Goal: Task Accomplishment & Management: Manage account settings

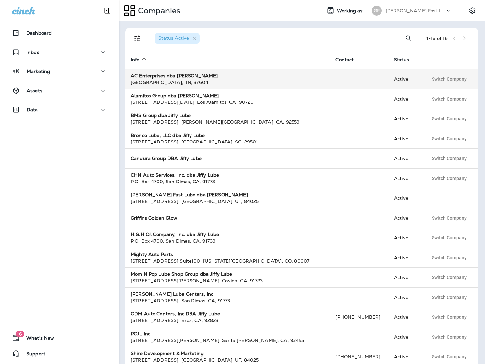
click at [170, 79] on div "[GEOGRAPHIC_DATA] , 37604" at bounding box center [228, 82] width 194 height 7
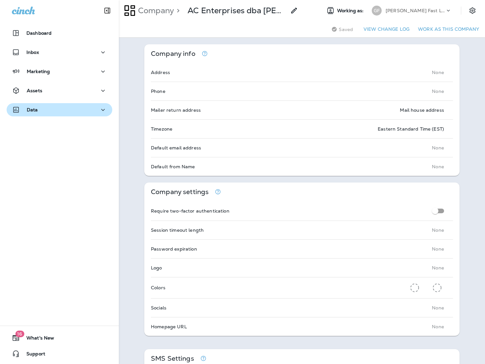
click at [38, 107] on div "Data" at bounding box center [59, 110] width 95 height 8
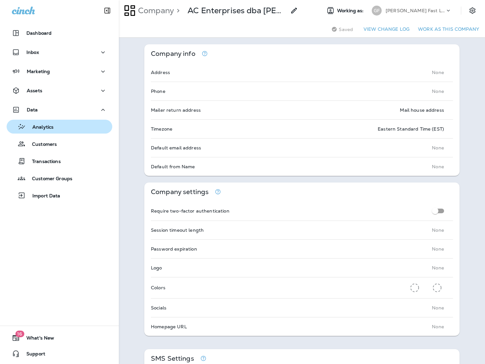
click at [42, 126] on p "Analytics" at bounding box center [40, 127] width 28 height 6
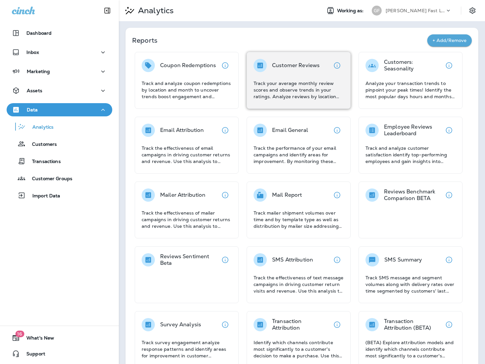
click at [293, 72] on div "Customer Reviews Track your average monthly review scores and observe trends in…" at bounding box center [299, 79] width 90 height 41
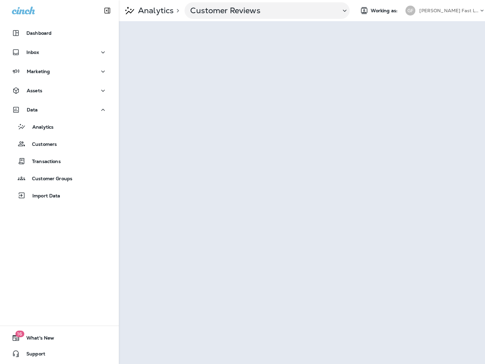
click at [448, 9] on p "[PERSON_NAME] Fast Lube dba [PERSON_NAME]" at bounding box center [449, 10] width 59 height 5
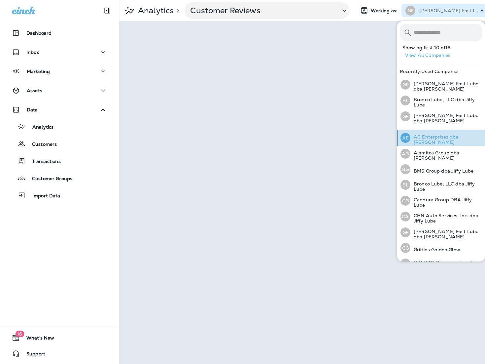
click at [430, 137] on p "AC Enterprises dba [PERSON_NAME]" at bounding box center [447, 139] width 72 height 11
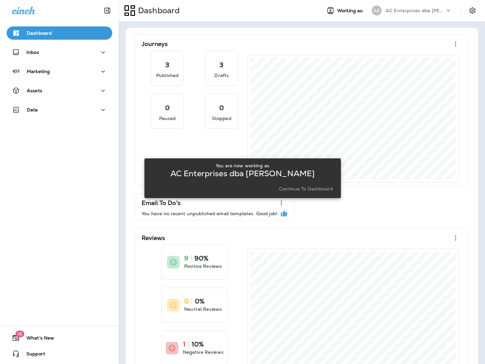
click at [287, 187] on p "Continue to Dashboard" at bounding box center [306, 188] width 54 height 5
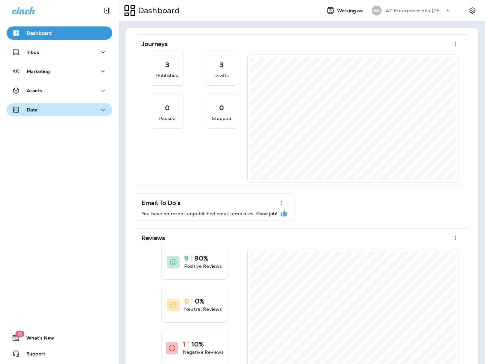
click at [38, 109] on div "Data" at bounding box center [59, 110] width 95 height 8
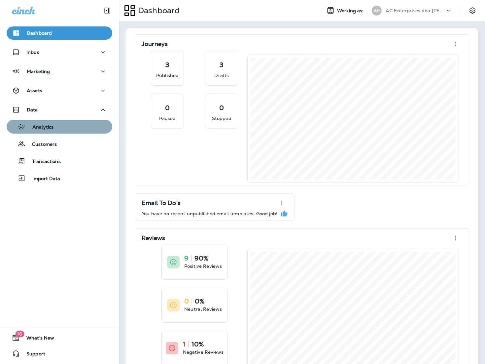
click at [49, 127] on p "Analytics" at bounding box center [40, 127] width 28 height 6
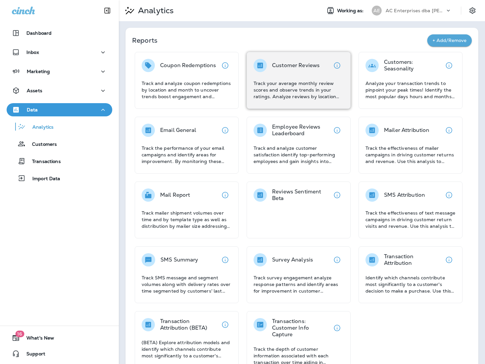
click at [320, 93] on p "Track your average monthly review scores and observe trends in your ratings. An…" at bounding box center [299, 90] width 90 height 20
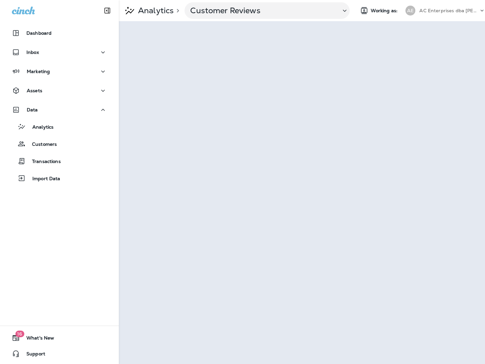
click at [443, 9] on p "AC Enterprises dba [PERSON_NAME]" at bounding box center [449, 10] width 59 height 5
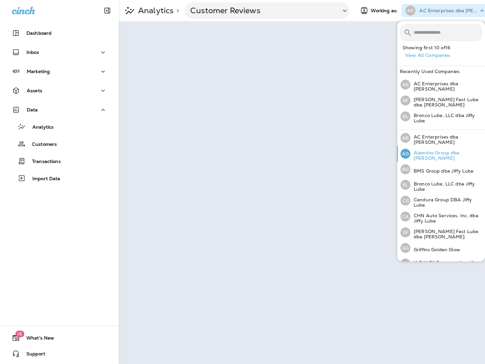
click at [444, 155] on p "Alamitos Group dba [PERSON_NAME]" at bounding box center [447, 155] width 72 height 11
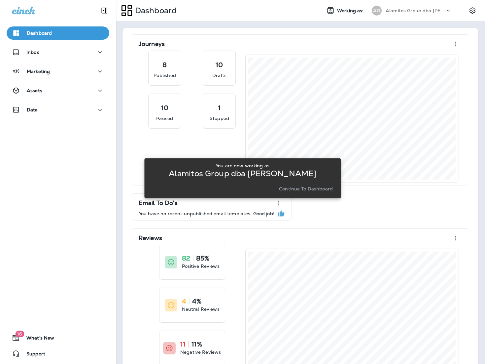
click at [303, 187] on p "Continue to Dashboard" at bounding box center [306, 188] width 54 height 5
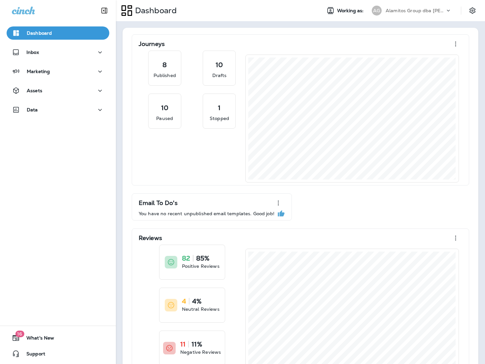
click at [36, 99] on div "Assets" at bounding box center [58, 92] width 116 height 17
click at [35, 107] on p "Data" at bounding box center [32, 109] width 11 height 5
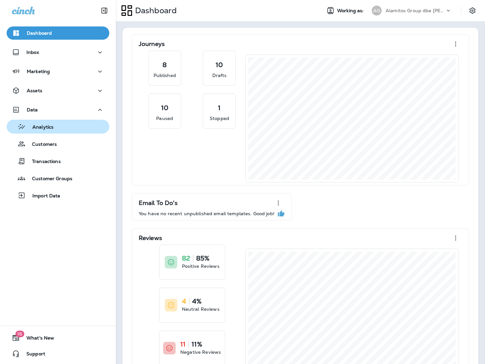
click at [57, 125] on div "Analytics" at bounding box center [57, 127] width 97 height 10
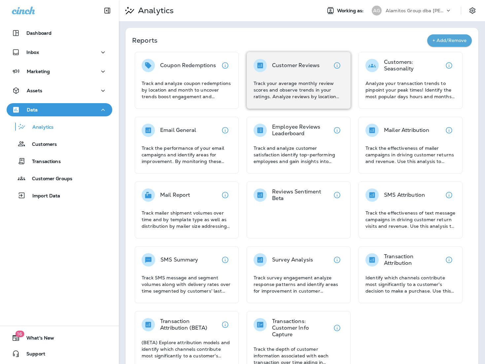
click at [316, 90] on p "Track your average monthly review scores and observe trends in your ratings. An…" at bounding box center [299, 90] width 90 height 20
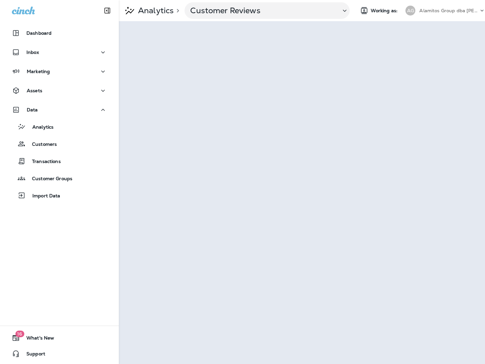
click at [451, 10] on p "Alamitos Group dba [PERSON_NAME]" at bounding box center [449, 10] width 59 height 5
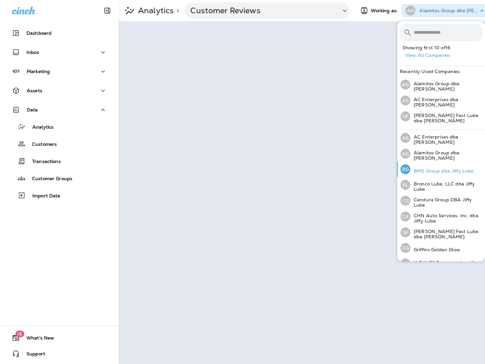
click at [438, 170] on p "BMS Group dba Jiffy Lube" at bounding box center [442, 170] width 63 height 5
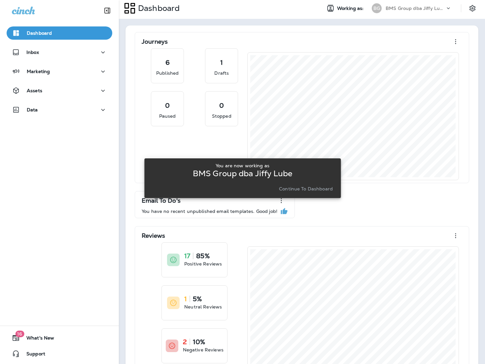
scroll to position [2, 0]
click at [319, 190] on p "Continue to Dashboard" at bounding box center [306, 188] width 54 height 5
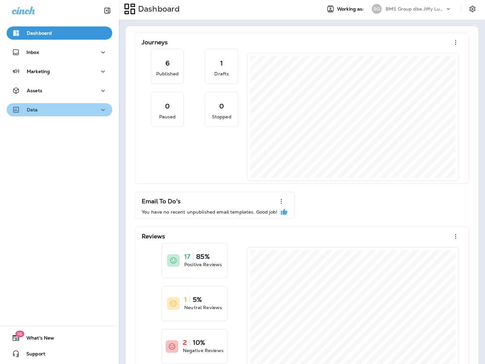
click at [50, 106] on div "Data" at bounding box center [59, 110] width 95 height 8
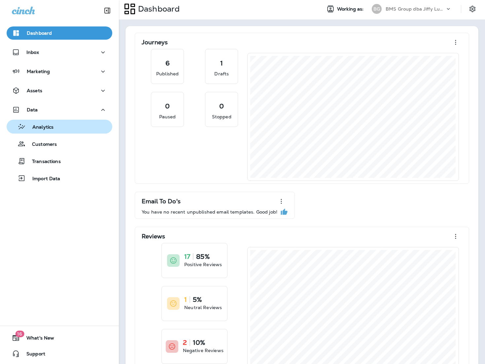
click at [70, 125] on div "Analytics" at bounding box center [59, 127] width 100 height 10
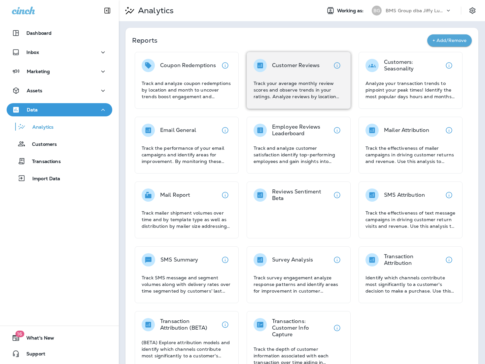
click at [310, 89] on p "Track your average monthly review scores and observe trends in your ratings. An…" at bounding box center [299, 90] width 90 height 20
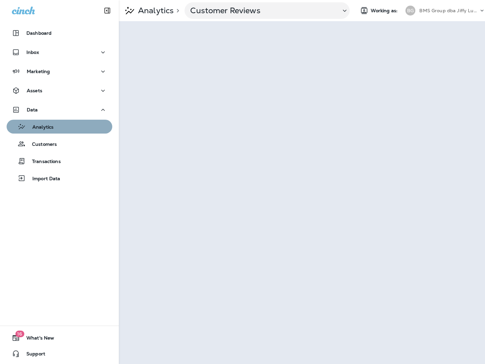
click at [40, 131] on div "Analytics" at bounding box center [31, 127] width 44 height 10
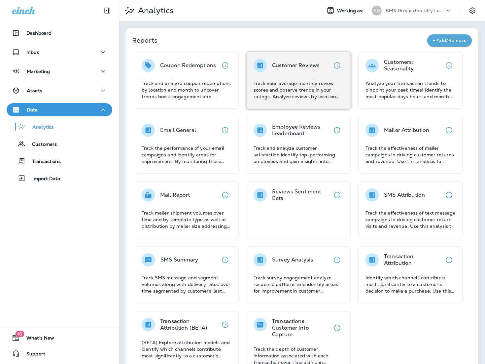
click at [268, 83] on p "Track your average monthly review scores and observe trends in your ratings. An…" at bounding box center [299, 90] width 90 height 20
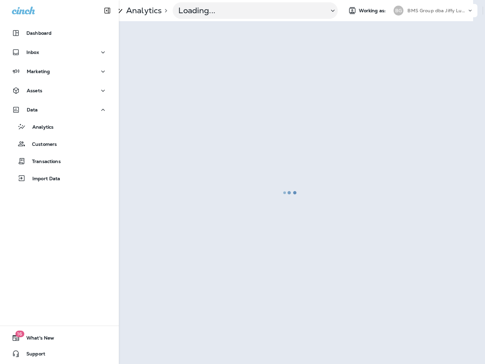
scroll to position [0, 14]
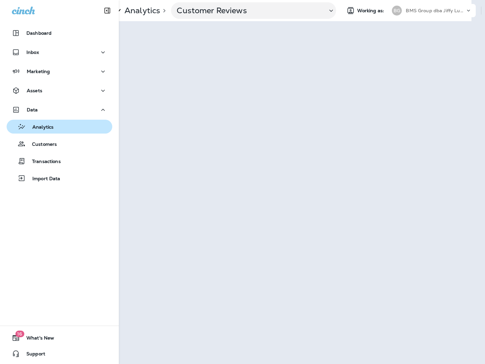
click at [43, 128] on p "Analytics" at bounding box center [40, 127] width 28 height 6
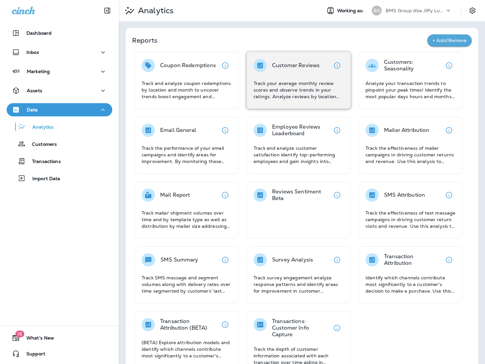
click at [322, 66] on div "Customer Reviews" at bounding box center [299, 65] width 90 height 13
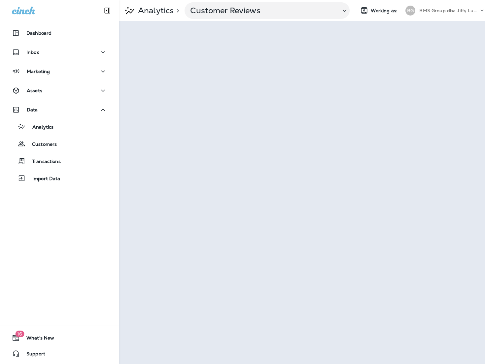
click at [457, 6] on div "BMS Group dba Jiffy Lube" at bounding box center [449, 11] width 59 height 10
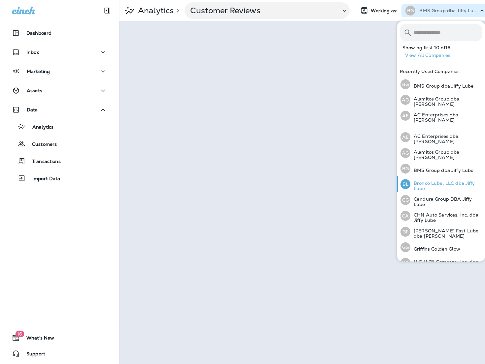
click at [440, 180] on p "Bronco Lube, LLC dba Jiffy Lube" at bounding box center [447, 185] width 72 height 11
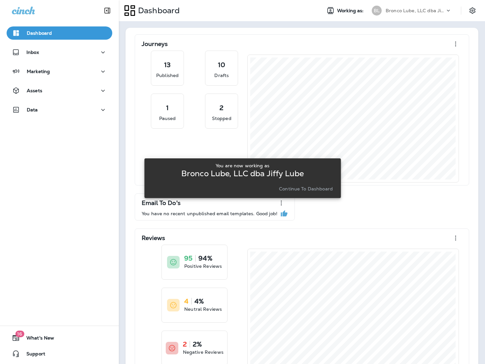
click at [292, 183] on div "You are now working as [PERSON_NAME], LLC dba Jiffy Lube Continue to Dashboard" at bounding box center [243, 178] width 186 height 30
click at [284, 186] on p "Continue to Dashboard" at bounding box center [306, 188] width 54 height 5
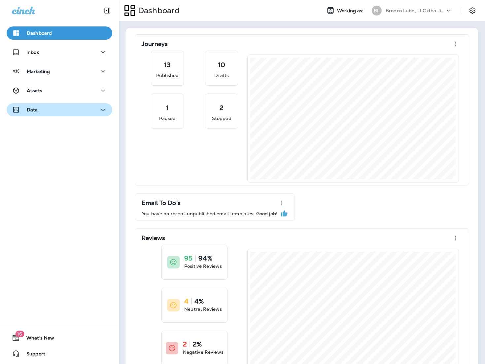
click at [68, 106] on div "Data" at bounding box center [59, 110] width 95 height 8
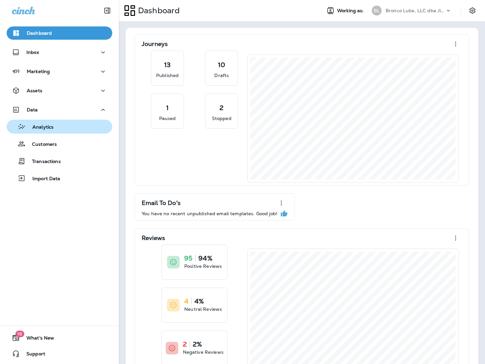
click at [63, 127] on div "Analytics" at bounding box center [59, 127] width 100 height 10
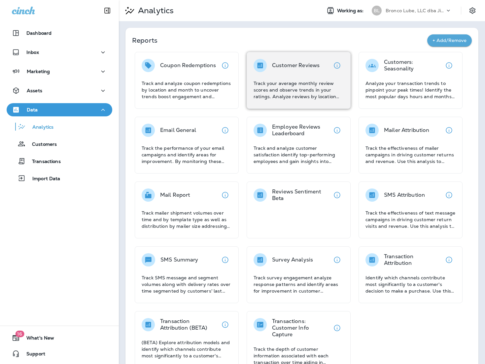
click at [303, 83] on p "Track your average monthly review scores and observe trends in your ratings. An…" at bounding box center [299, 90] width 90 height 20
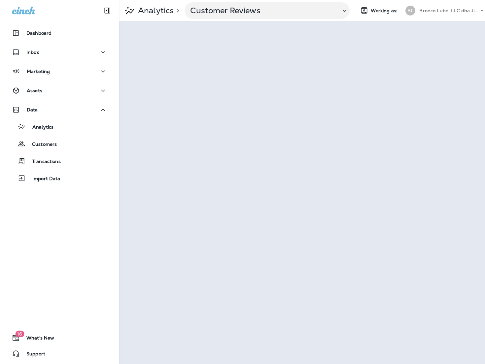
click at [423, 12] on p "Bronco Lube, LLC dba Jiffy Lube" at bounding box center [449, 10] width 59 height 5
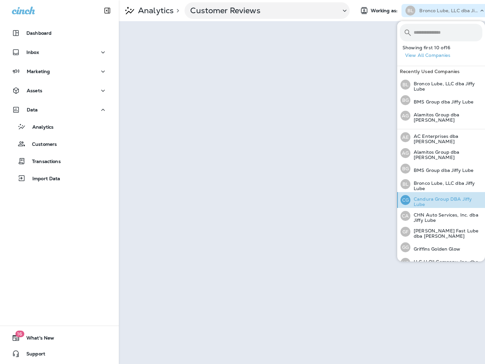
click at [431, 196] on p "Candura Group DBA Jiffy Lube" at bounding box center [447, 201] width 72 height 11
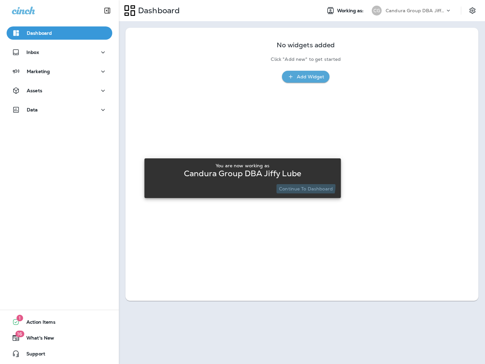
click at [300, 185] on button "Continue to Dashboard" at bounding box center [305, 188] width 59 height 9
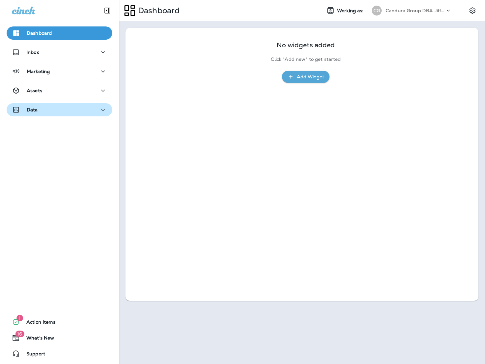
click at [83, 109] on div "Data" at bounding box center [59, 110] width 95 height 8
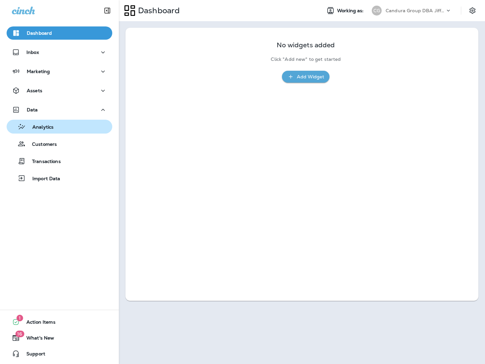
click at [68, 128] on div "Analytics" at bounding box center [59, 127] width 100 height 10
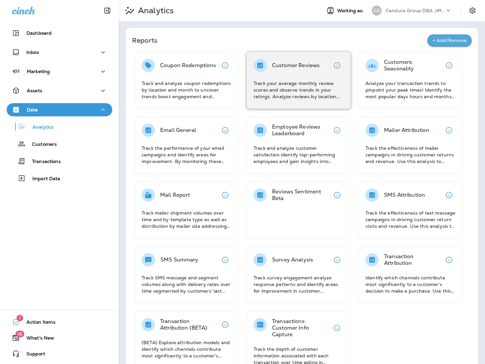
click at [307, 75] on div "Customer Reviews Track your average monthly review scores and observe trends in…" at bounding box center [299, 79] width 90 height 41
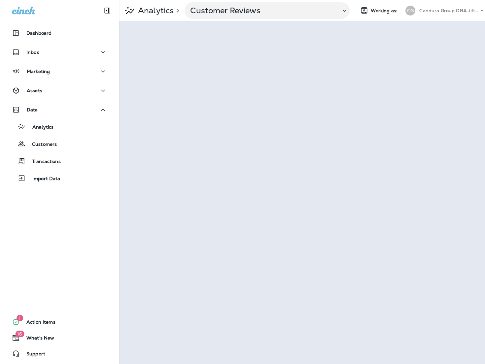
click at [450, 8] on p "Candura Group DBA Jiffy Lube" at bounding box center [449, 10] width 59 height 5
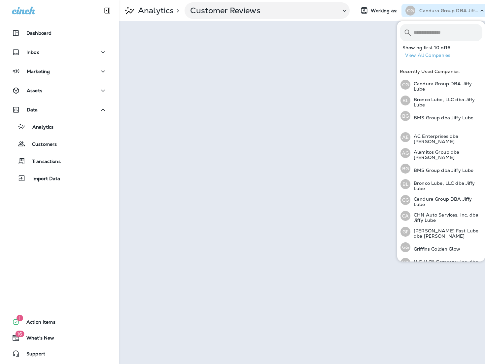
scroll to position [7, 0]
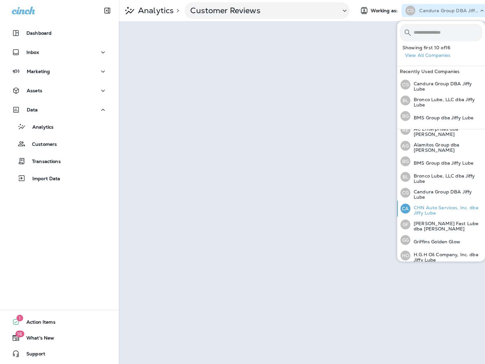
click at [439, 205] on p "CHN Auto Services, Inc. dba Jiffy Lube" at bounding box center [447, 210] width 72 height 11
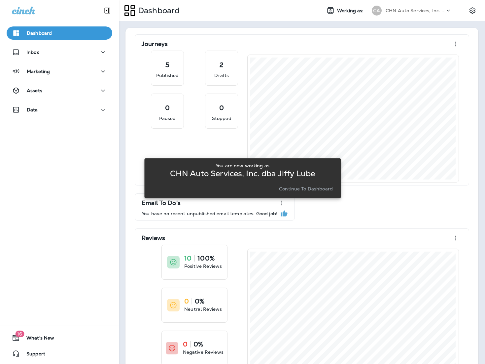
click at [326, 186] on p "Continue to Dashboard" at bounding box center [306, 188] width 54 height 5
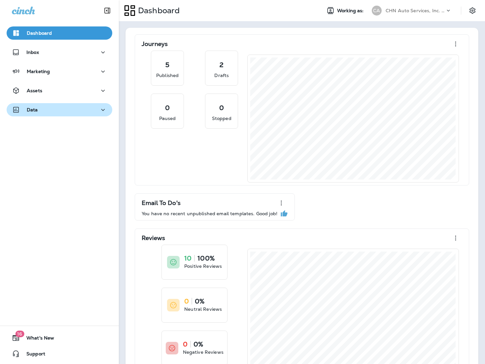
click at [42, 110] on div "Data" at bounding box center [59, 110] width 95 height 8
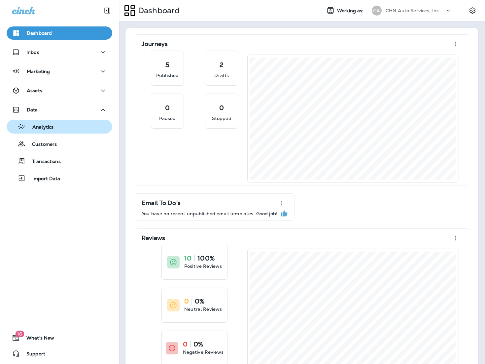
click at [47, 128] on p "Analytics" at bounding box center [40, 127] width 28 height 6
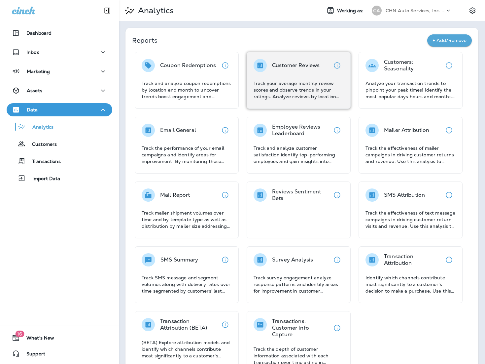
click at [325, 84] on p "Track your average monthly review scores and observe trends in your ratings. An…" at bounding box center [299, 90] width 90 height 20
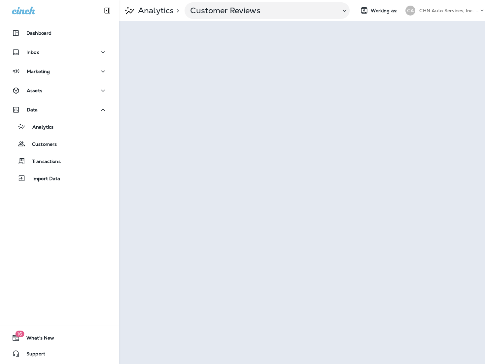
click at [423, 13] on div "CHN Auto Services, Inc. dba Jiffy Lube" at bounding box center [449, 11] width 59 height 10
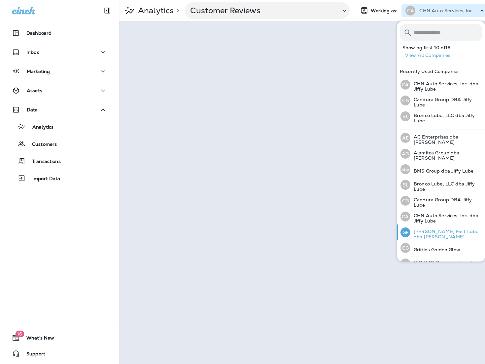
click at [429, 231] on p "[PERSON_NAME] Fast Lube dba [PERSON_NAME]" at bounding box center [447, 234] width 72 height 11
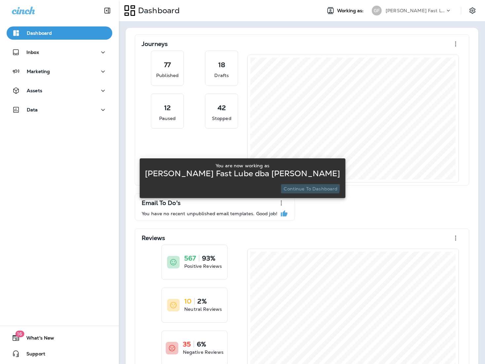
click at [303, 187] on p "Continue to Dashboard" at bounding box center [311, 188] width 54 height 5
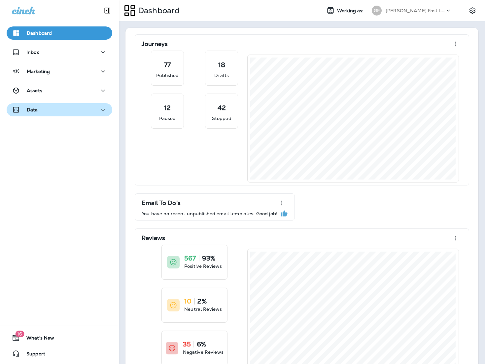
click at [67, 109] on div "Data" at bounding box center [59, 110] width 95 height 8
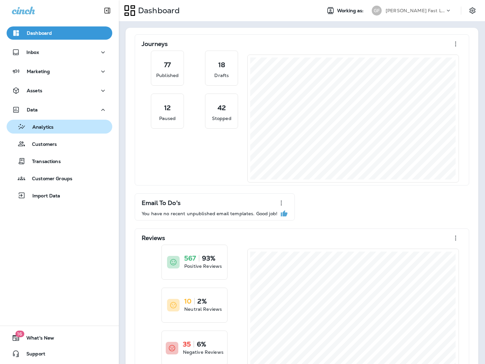
click at [63, 127] on div "Analytics" at bounding box center [59, 127] width 100 height 10
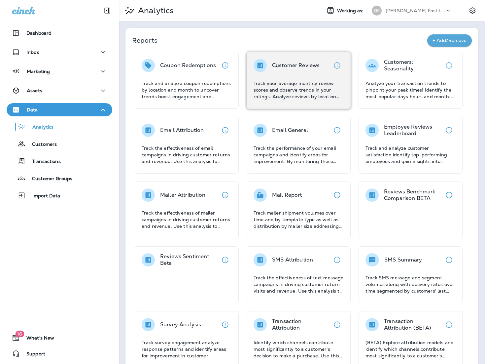
click at [287, 74] on div "Customer Reviews Track your average monthly review scores and observe trends in…" at bounding box center [299, 79] width 90 height 41
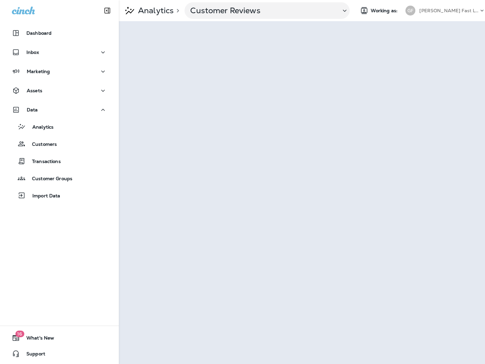
click at [449, 11] on p "[PERSON_NAME] Fast Lube dba [PERSON_NAME]" at bounding box center [449, 10] width 59 height 5
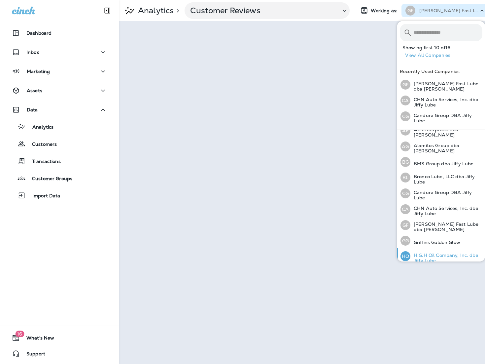
scroll to position [7, 0]
click at [440, 253] on p "H.G.H Oil Company, Inc. dba Jiffy Lube" at bounding box center [447, 258] width 72 height 11
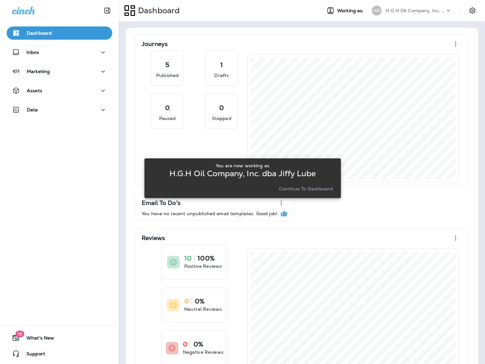
click at [303, 187] on p "Continue to Dashboard" at bounding box center [306, 188] width 54 height 5
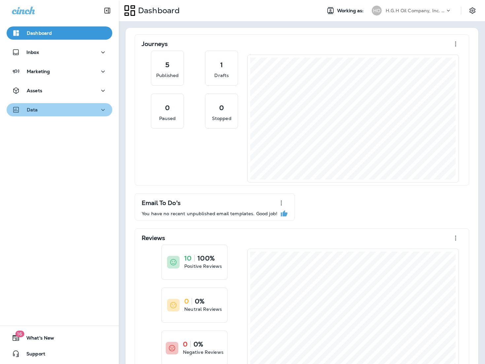
click at [43, 109] on div "Data" at bounding box center [59, 110] width 95 height 8
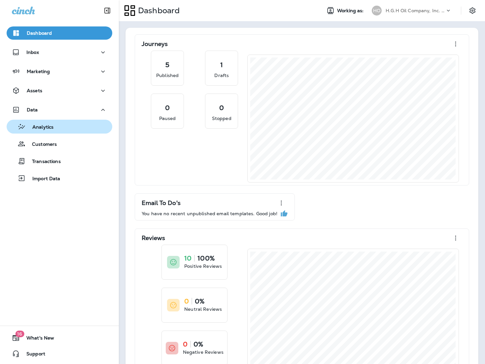
click at [43, 125] on p "Analytics" at bounding box center [40, 127] width 28 height 6
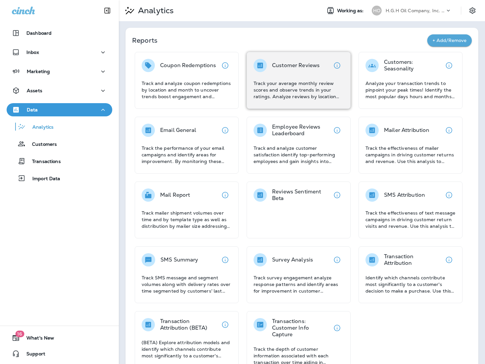
click at [299, 67] on p "Customer Reviews" at bounding box center [296, 65] width 48 height 7
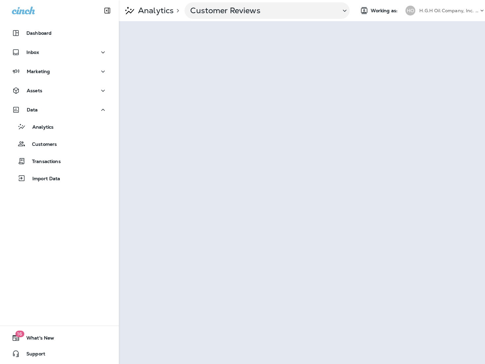
click at [451, 10] on p "H.G.H Oil Company, Inc. dba Jiffy Lube" at bounding box center [449, 10] width 59 height 5
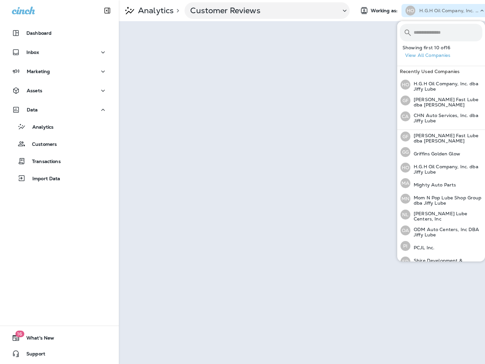
scroll to position [96, 0]
click at [426, 197] on p "Mom N Pop Lube Shop Group dba Jiffy Lube" at bounding box center [447, 199] width 72 height 11
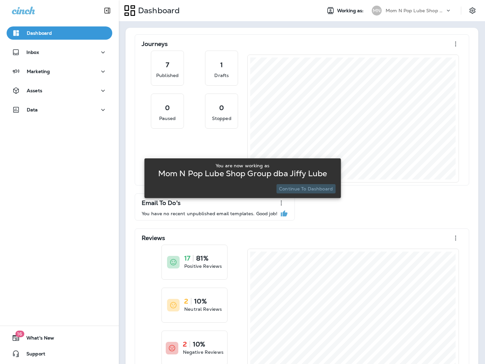
click at [323, 189] on p "Continue to Dashboard" at bounding box center [306, 188] width 54 height 5
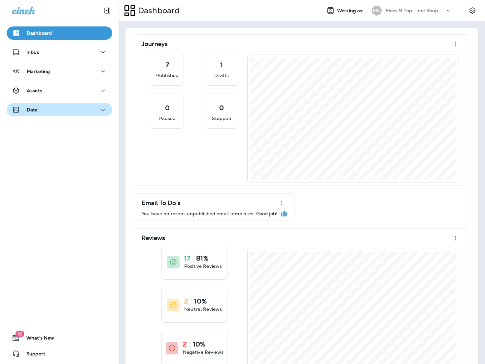
click at [62, 113] on div "Data" at bounding box center [59, 110] width 95 height 8
click at [67, 116] on button "Data" at bounding box center [60, 109] width 106 height 13
click at [55, 131] on div "Dashboard Inbox Marketing Assets Data 16 What's New Support" at bounding box center [59, 182] width 119 height 364
click at [61, 112] on div "Data" at bounding box center [59, 110] width 95 height 8
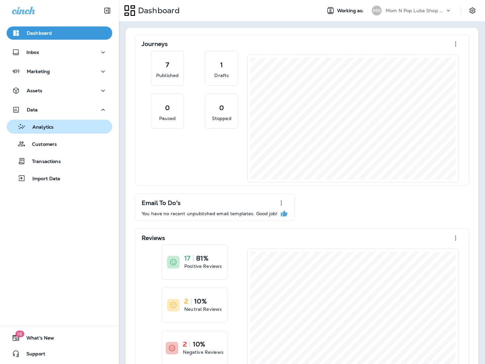
click at [52, 125] on p "Analytics" at bounding box center [40, 127] width 28 height 6
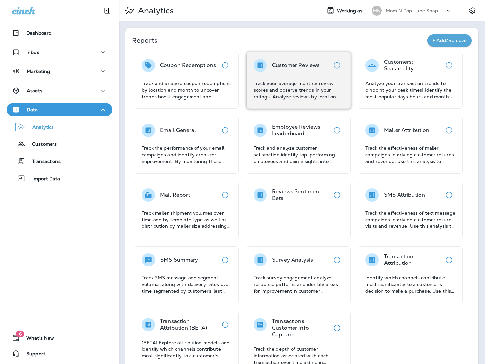
click at [284, 88] on p "Track your average monthly review scores and observe trends in your ratings. An…" at bounding box center [299, 90] width 90 height 20
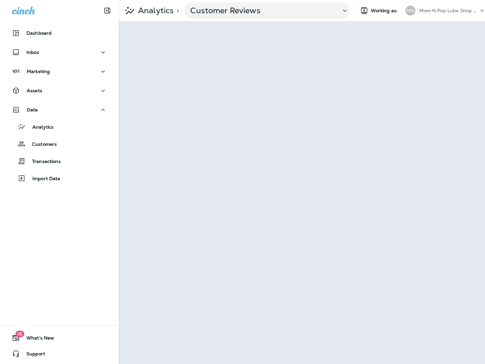
click at [454, 11] on p "Mom N Pop Lube Shop Group dba Jiffy Lube" at bounding box center [449, 10] width 59 height 5
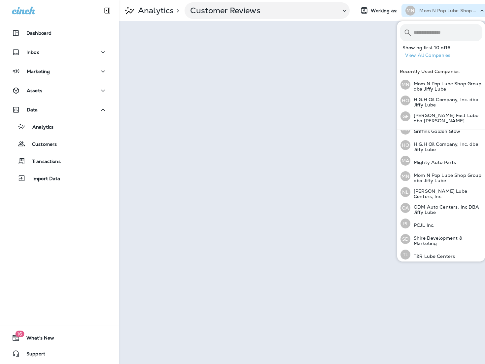
scroll to position [120, 0]
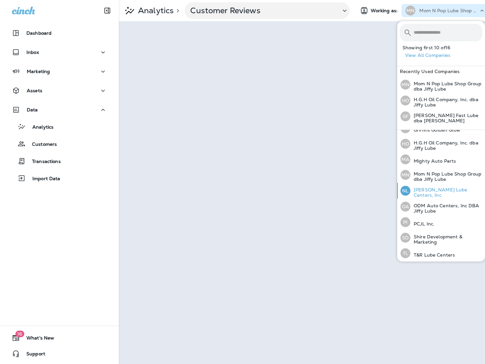
click at [446, 189] on p "[PERSON_NAME] Lube Centers, Inc" at bounding box center [447, 192] width 72 height 11
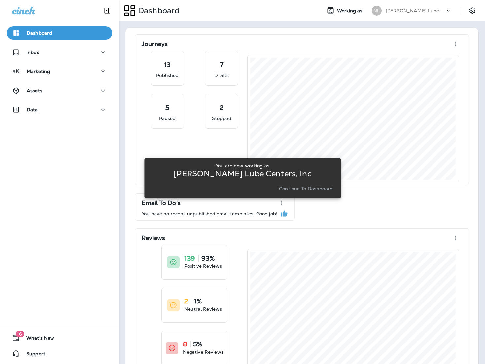
click at [321, 190] on p "Continue to Dashboard" at bounding box center [306, 188] width 54 height 5
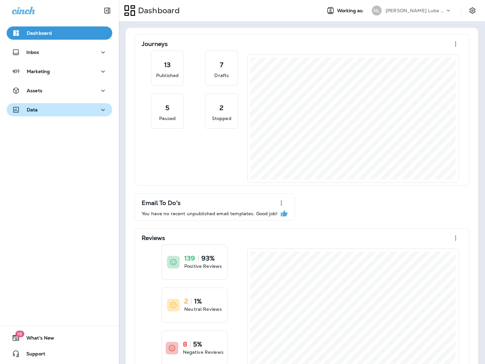
click at [48, 112] on div "Data" at bounding box center [59, 110] width 95 height 8
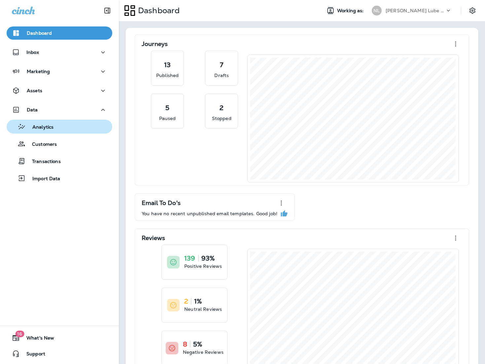
click at [46, 129] on p "Analytics" at bounding box center [40, 127] width 28 height 6
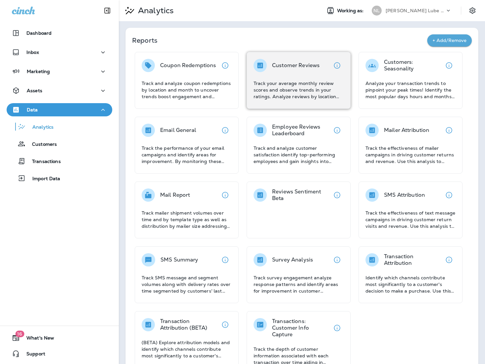
click at [286, 96] on p "Track your average monthly review scores and observe trends in your ratings. An…" at bounding box center [299, 90] width 90 height 20
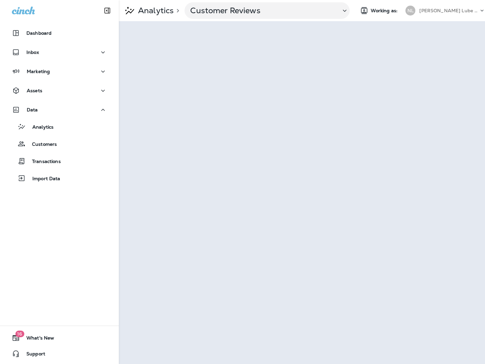
click at [437, 10] on p "[PERSON_NAME] Lube Centers, Inc" at bounding box center [449, 10] width 59 height 5
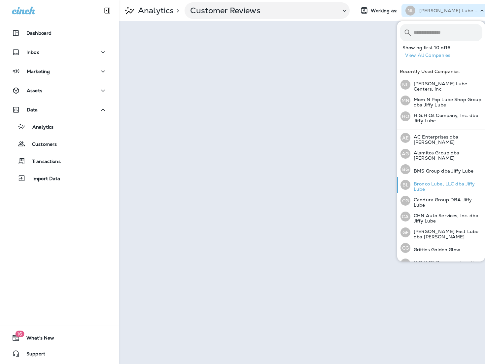
scroll to position [119, 0]
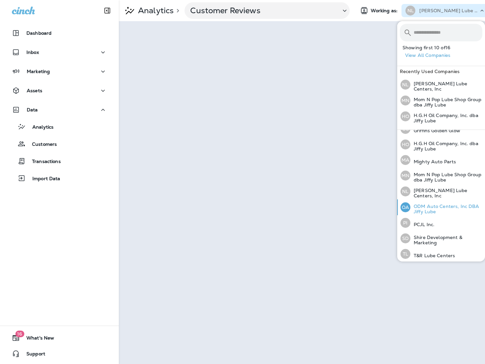
click at [429, 207] on p "ODM Auto Centers, Inc DBA Jiffy Lube" at bounding box center [447, 208] width 72 height 11
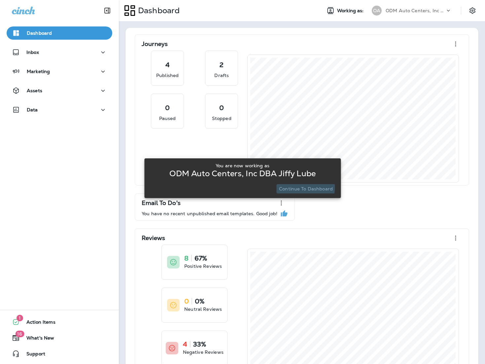
click at [300, 187] on p "Continue to Dashboard" at bounding box center [306, 188] width 54 height 5
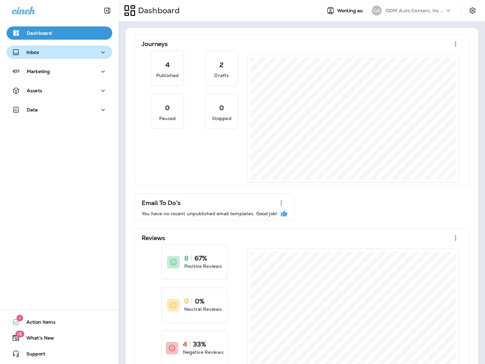
click at [49, 55] on div "Inbox" at bounding box center [59, 52] width 95 height 8
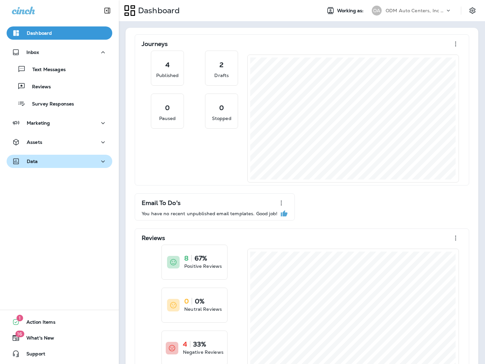
click at [48, 156] on button "Data" at bounding box center [60, 161] width 106 height 13
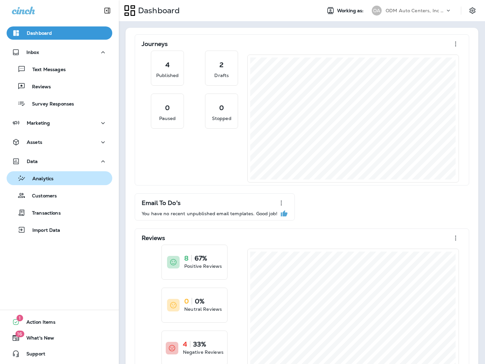
click at [53, 180] on p "Analytics" at bounding box center [40, 179] width 28 height 6
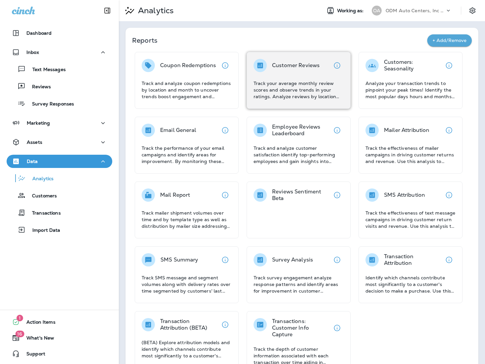
click at [274, 73] on div "Customer Reviews Track your average monthly review scores and observe trends in…" at bounding box center [299, 79] width 90 height 41
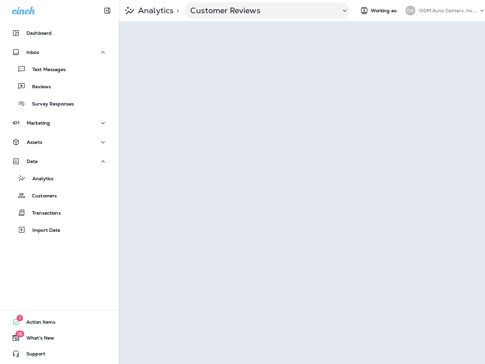
click at [439, 6] on div "ODM Auto Centers, Inc DBA Jiffy Lube" at bounding box center [449, 11] width 59 height 10
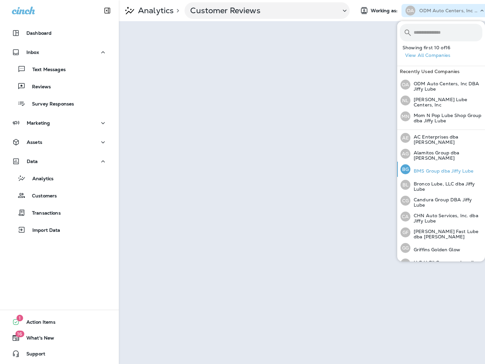
scroll to position [119, 0]
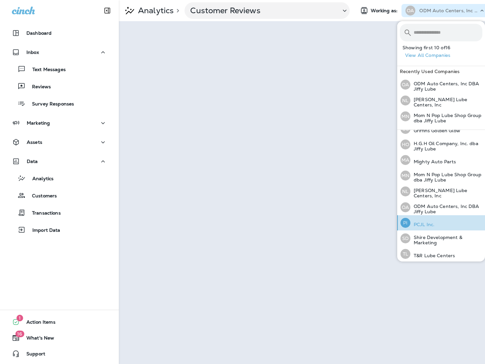
click at [432, 217] on div "PI PCJL Inc." at bounding box center [417, 222] width 39 height 15
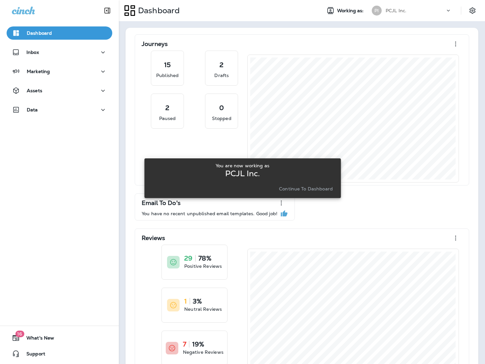
click at [305, 190] on p "Continue to Dashboard" at bounding box center [306, 188] width 54 height 5
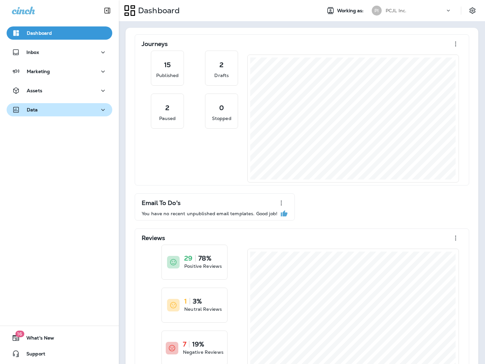
click at [31, 103] on button "Data" at bounding box center [60, 109] width 106 height 13
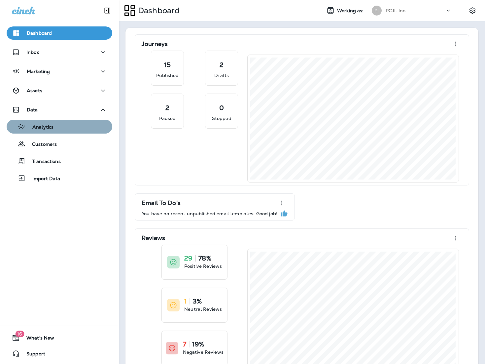
click at [45, 125] on p "Analytics" at bounding box center [40, 127] width 28 height 6
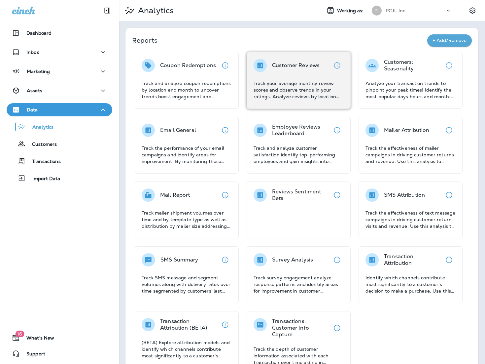
click at [298, 77] on div "Customer Reviews Track your average monthly review scores and observe trends in…" at bounding box center [299, 79] width 90 height 41
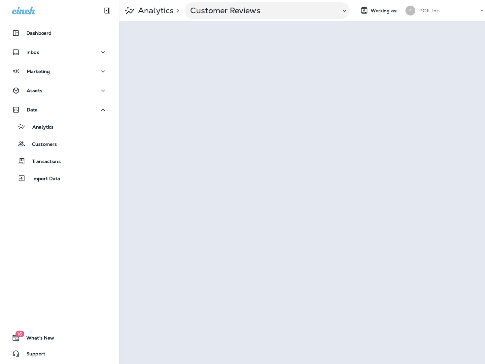
click at [432, 8] on p "PCJL Inc." at bounding box center [430, 10] width 21 height 5
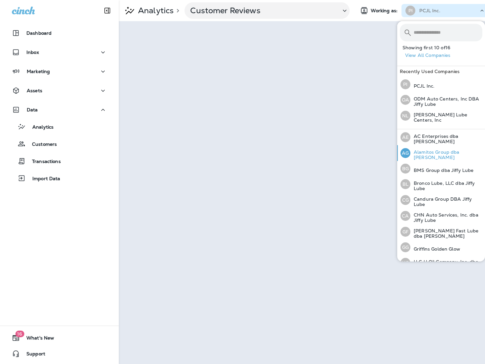
scroll to position [118, 0]
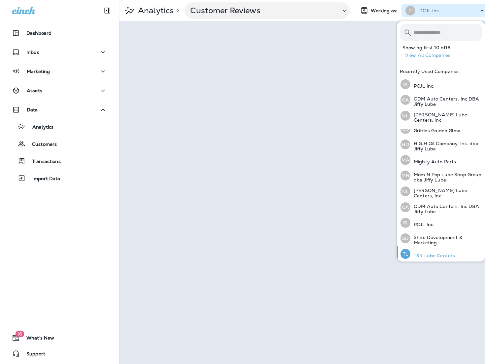
click at [441, 253] on p "T&R Lube Centers" at bounding box center [433, 255] width 45 height 5
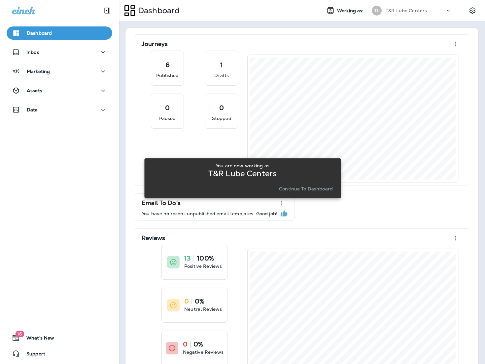
click at [295, 185] on button "Continue to Dashboard" at bounding box center [305, 188] width 59 height 9
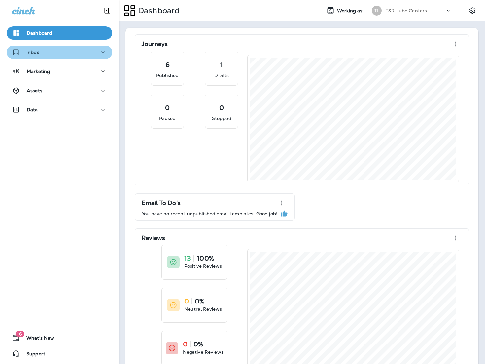
click at [50, 54] on div "Inbox" at bounding box center [59, 52] width 95 height 8
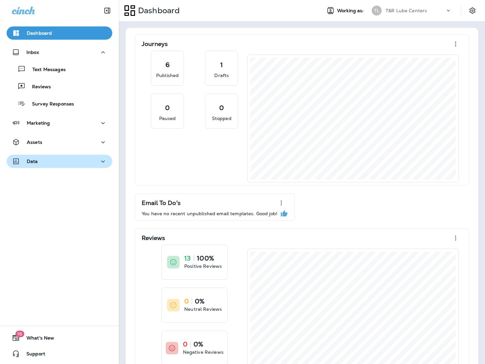
click at [47, 160] on div "Data" at bounding box center [59, 161] width 95 height 8
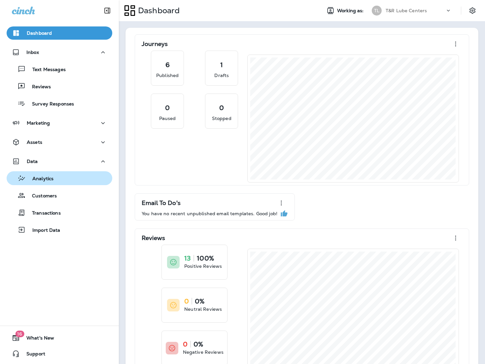
click at [52, 179] on p "Analytics" at bounding box center [40, 179] width 28 height 6
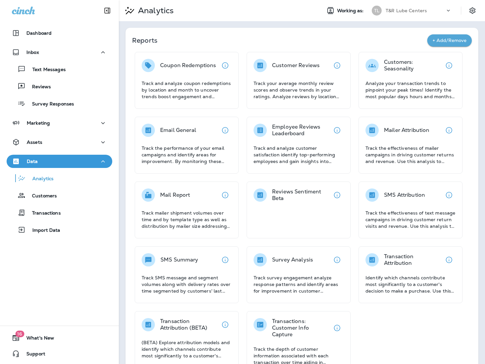
click at [313, 62] on p "Customer Reviews" at bounding box center [296, 65] width 48 height 7
